Goal: Task Accomplishment & Management: Manage account settings

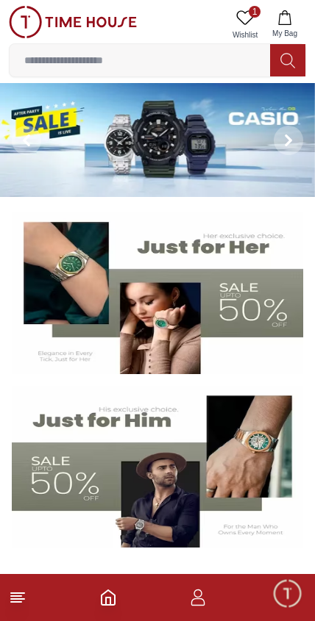
click at [76, 146] on img at bounding box center [157, 140] width 315 height 114
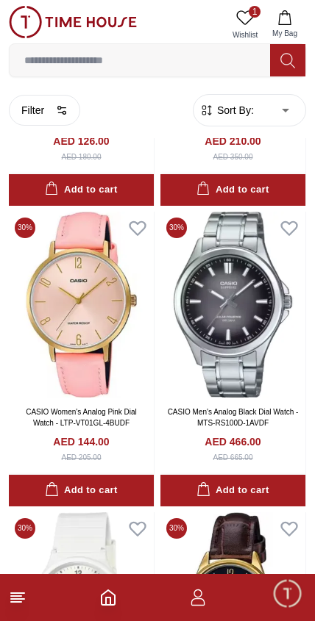
scroll to position [5197, 0]
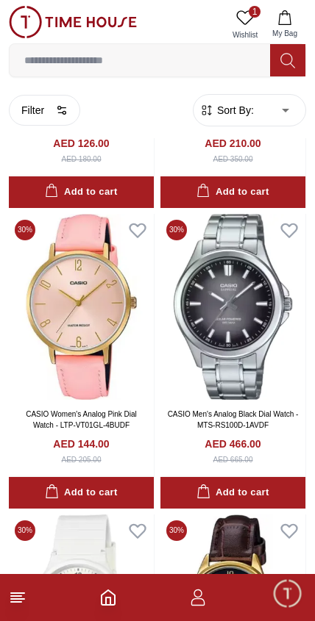
click at [280, 605] on span "Minimize live chat window" at bounding box center [286, 593] width 43 height 43
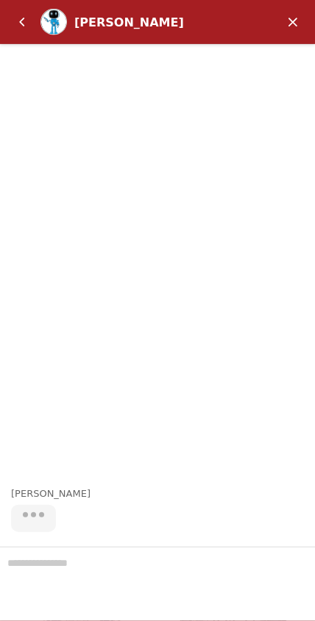
scroll to position [5477, 0]
click at [16, 31] on em "Back" at bounding box center [21, 21] width 29 height 29
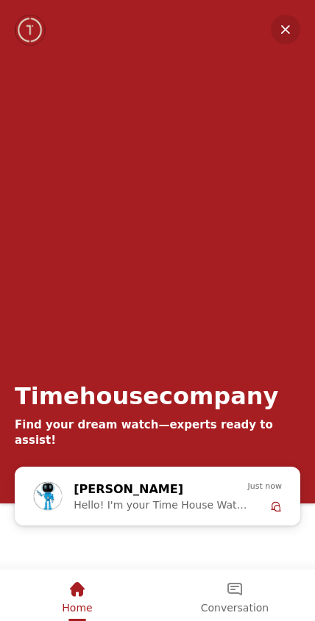
click at [281, 24] on em "Minimize" at bounding box center [284, 29] width 29 height 29
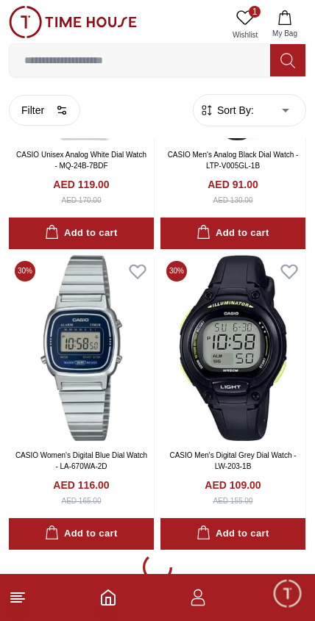
scroll to position [5765, 0]
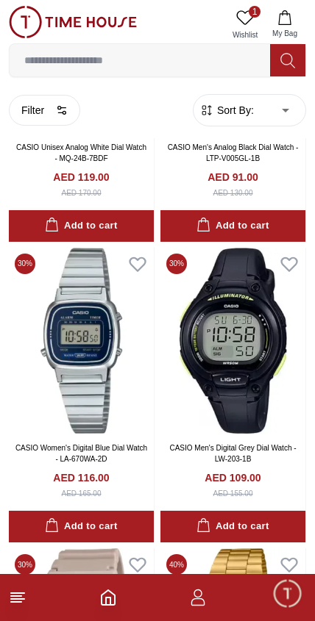
click at [190, 596] on icon "button" at bounding box center [198, 598] width 18 height 18
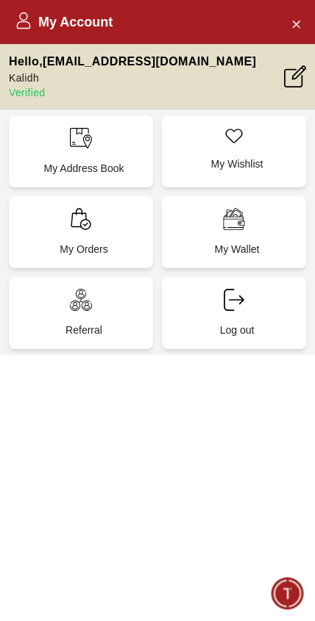
click at [110, 510] on div "My Account Hello , [EMAIL_ADDRESS][DOMAIN_NAME] Kalidh Verified My Address Book…" at bounding box center [157, 310] width 315 height 621
click at [79, 245] on p "My Orders" at bounding box center [84, 249] width 126 height 15
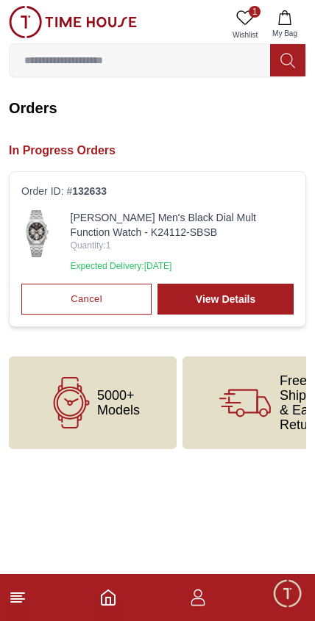
click at [40, 247] on img at bounding box center [37, 233] width 32 height 47
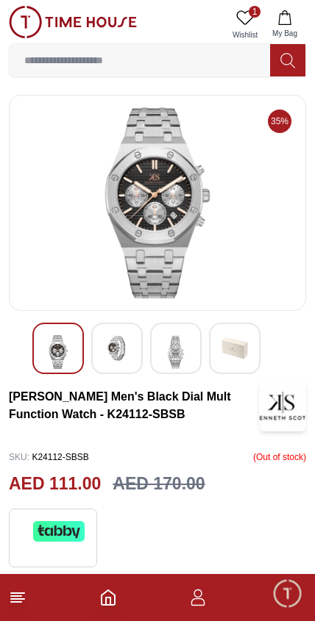
click at [50, 339] on img at bounding box center [58, 352] width 26 height 34
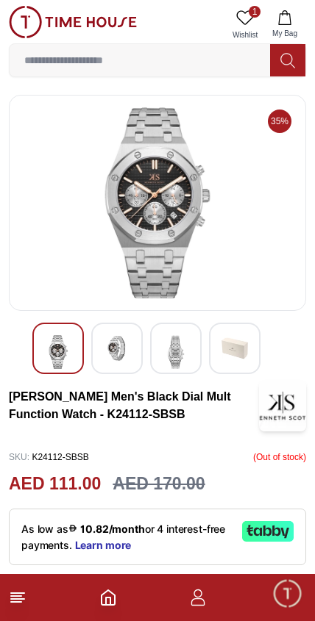
click at [60, 350] on img at bounding box center [58, 352] width 26 height 34
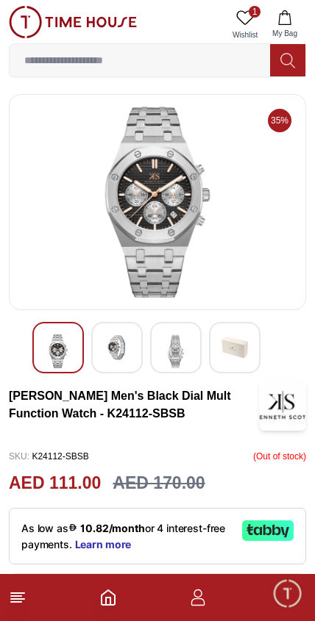
scroll to position [2, 0]
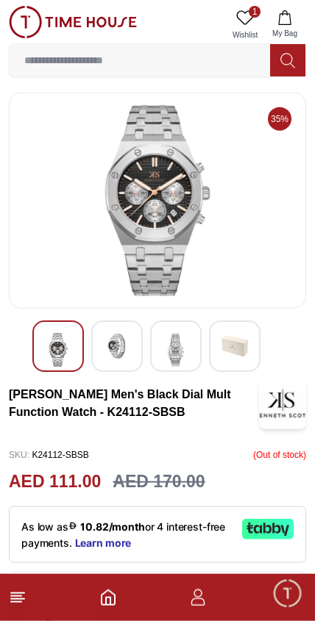
click at [156, 190] on img at bounding box center [157, 200] width 272 height 191
click at [121, 326] on div at bounding box center [116, 345] width 51 height 51
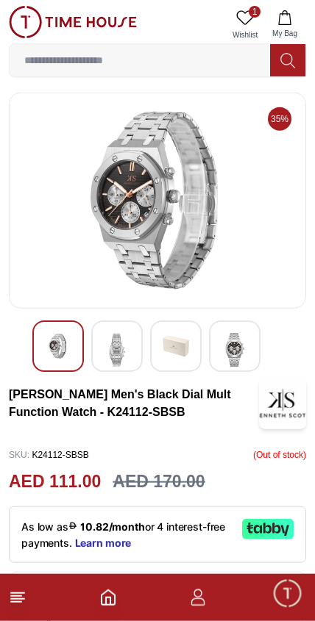
scroll to position [3, 0]
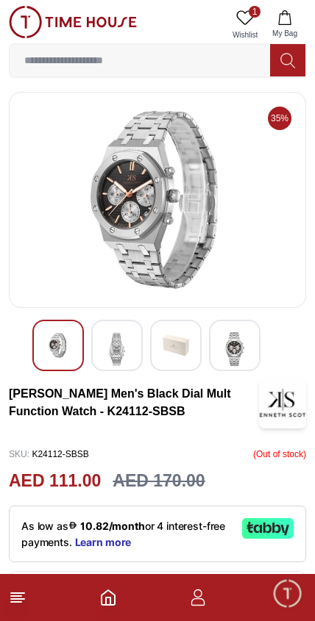
click at [234, 334] on img at bounding box center [234, 349] width 26 height 34
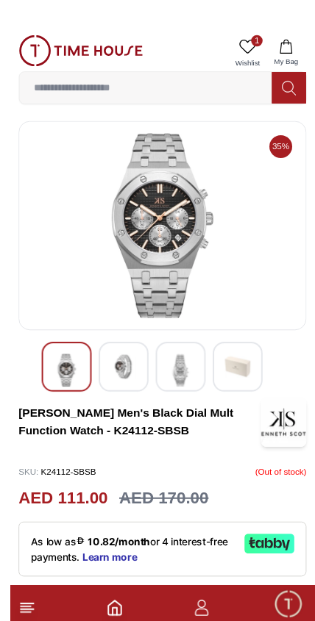
scroll to position [1, 0]
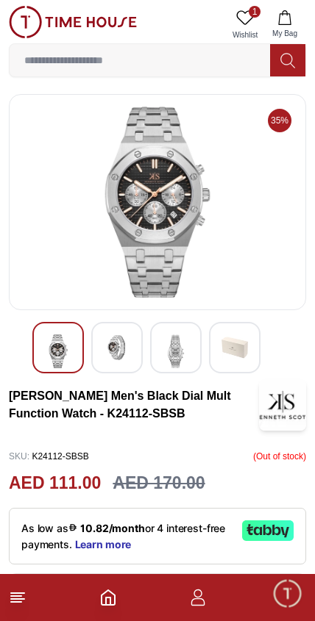
click at [141, 232] on img at bounding box center [157, 202] width 272 height 191
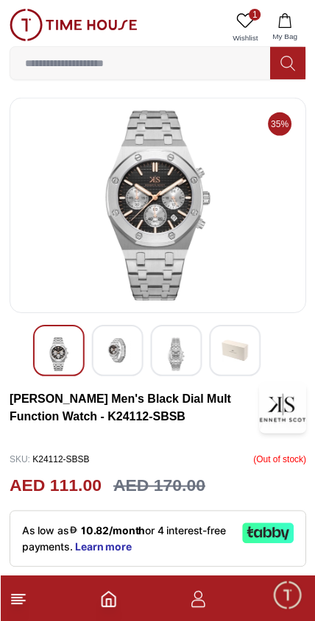
scroll to position [1, 0]
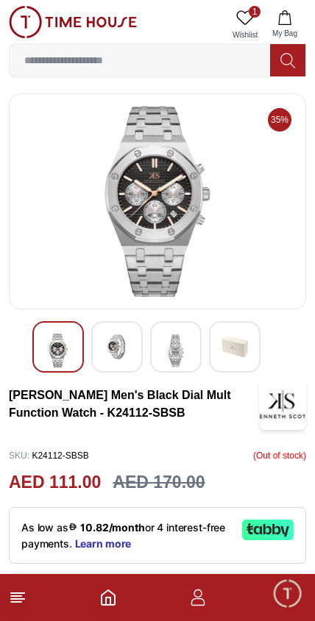
click at [107, 328] on div at bounding box center [116, 346] width 51 height 51
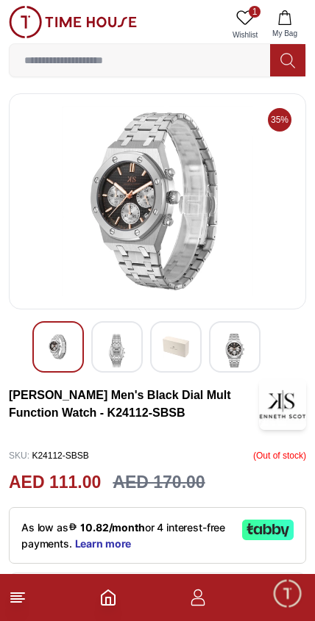
click at [241, 341] on img at bounding box center [234, 351] width 26 height 34
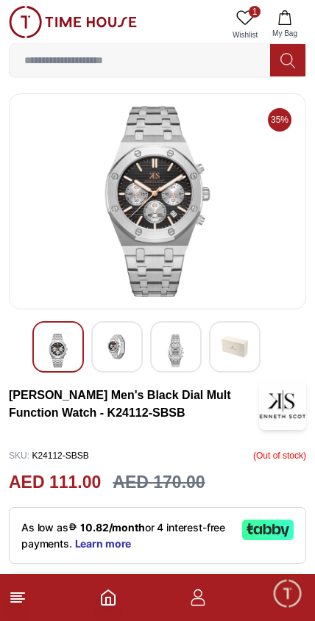
click at [187, 351] on img at bounding box center [175, 351] width 26 height 34
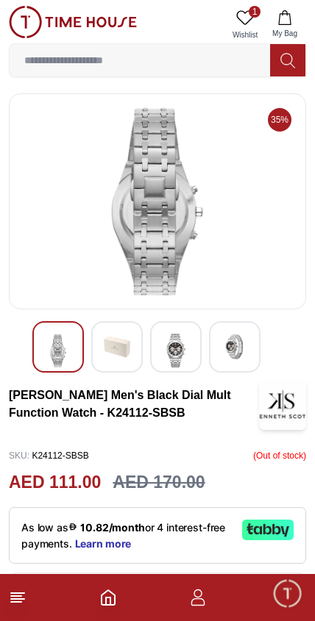
click at [139, 363] on div at bounding box center [116, 346] width 51 height 51
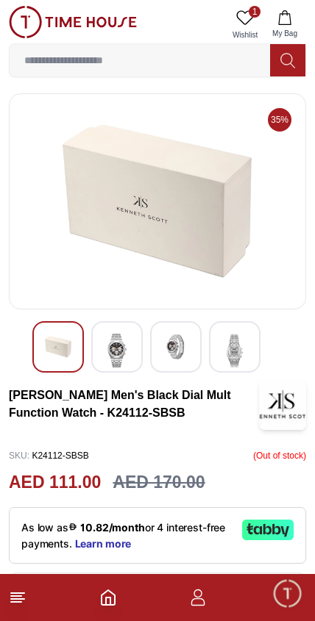
click at [56, 359] on img at bounding box center [58, 347] width 26 height 26
click at [56, 358] on img at bounding box center [58, 347] width 26 height 26
click at [60, 334] on img at bounding box center [58, 347] width 26 height 26
click at [57, 331] on div at bounding box center [57, 346] width 51 height 51
click at [51, 349] on img at bounding box center [58, 347] width 26 height 26
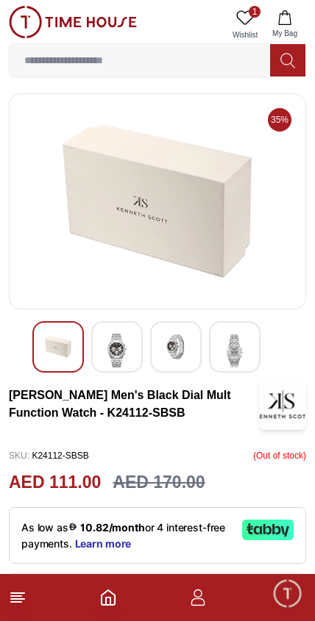
click at [116, 353] on img at bounding box center [117, 351] width 26 height 34
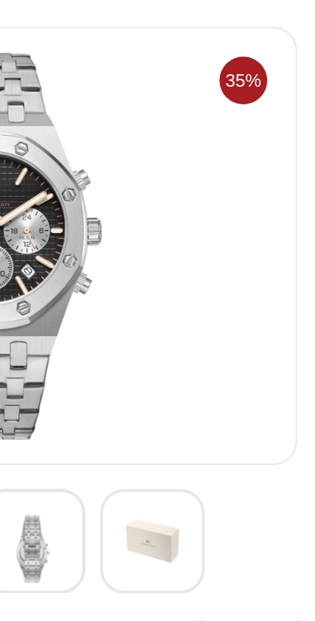
scroll to position [0, 0]
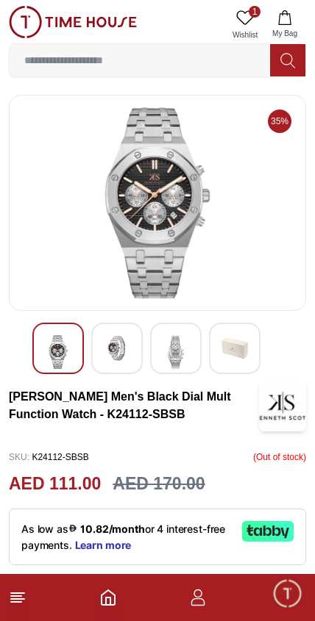
click at [122, 342] on img at bounding box center [117, 348] width 26 height 26
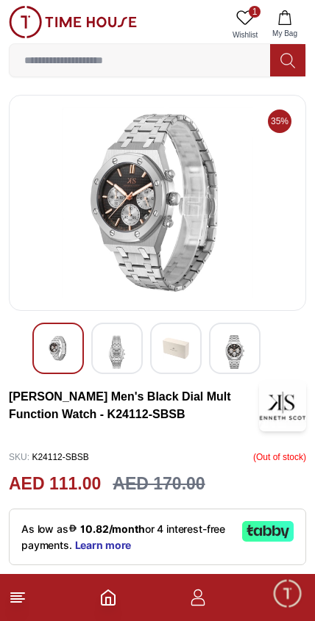
click at [164, 359] on img at bounding box center [175, 348] width 26 height 26
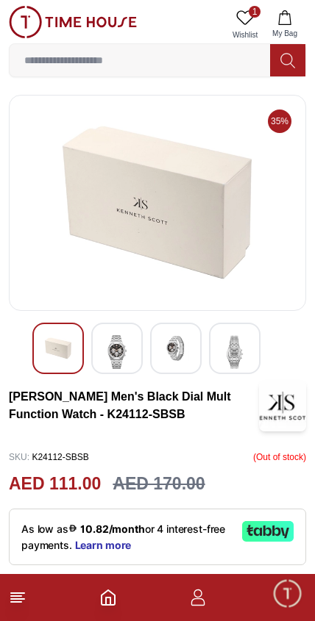
click at [62, 342] on img at bounding box center [58, 348] width 26 height 26
click at [124, 351] on img at bounding box center [117, 352] width 26 height 34
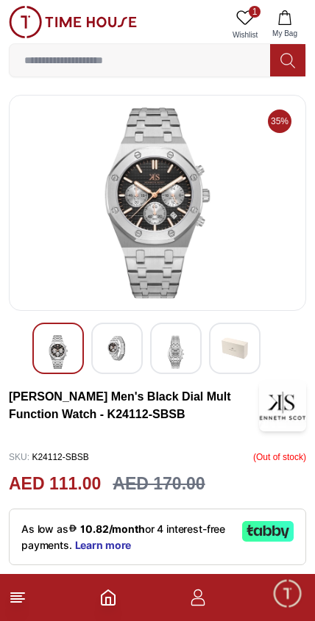
click at [164, 359] on img at bounding box center [175, 352] width 26 height 34
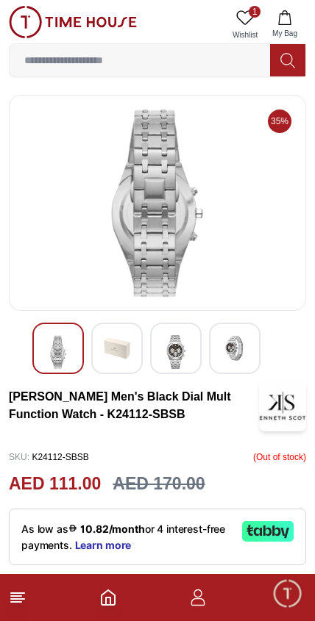
click at [60, 348] on img at bounding box center [58, 352] width 26 height 34
click at [177, 345] on img at bounding box center [175, 352] width 26 height 34
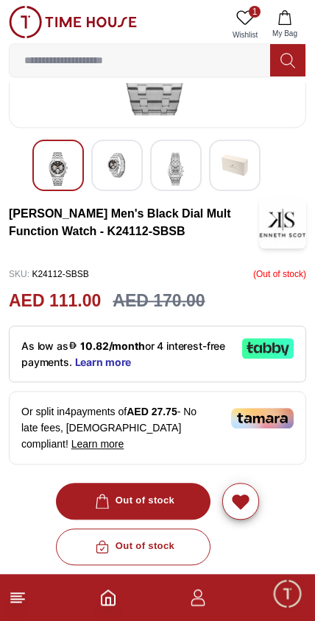
scroll to position [182, 0]
